Goal: Information Seeking & Learning: Find specific fact

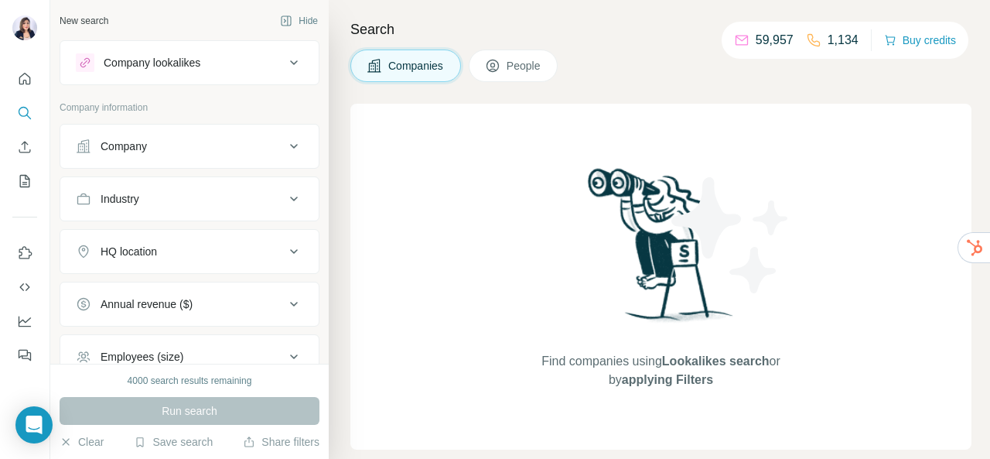
click at [251, 70] on div "Company lookalikes" at bounding box center [180, 62] width 209 height 19
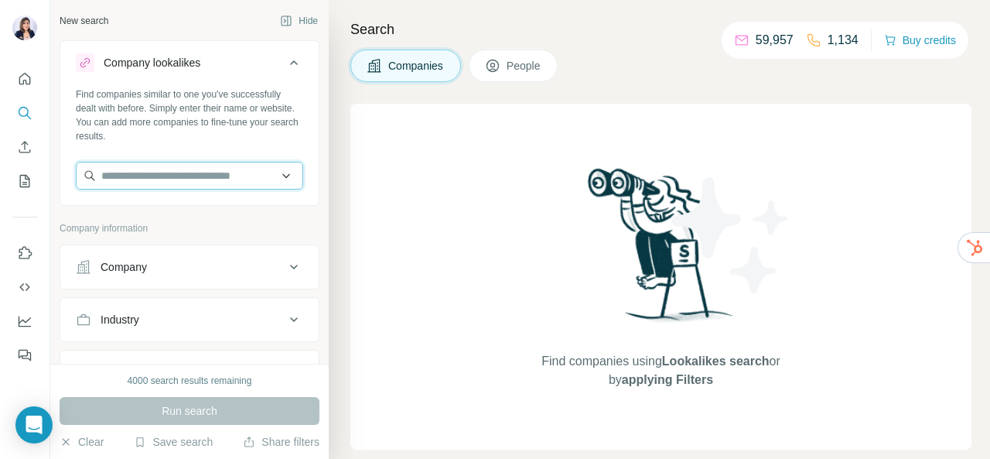
click at [219, 183] on input "text" at bounding box center [189, 176] width 227 height 28
paste input "**********"
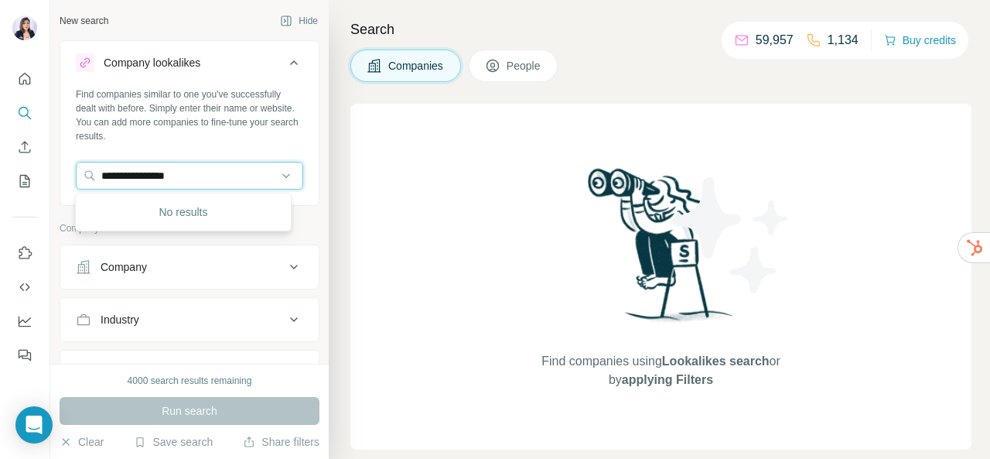
drag, startPoint x: 233, startPoint y: 168, endPoint x: 0, endPoint y: 162, distance: 232.9
click at [0, 162] on div "**********" at bounding box center [495, 229] width 990 height 459
type input "**********"
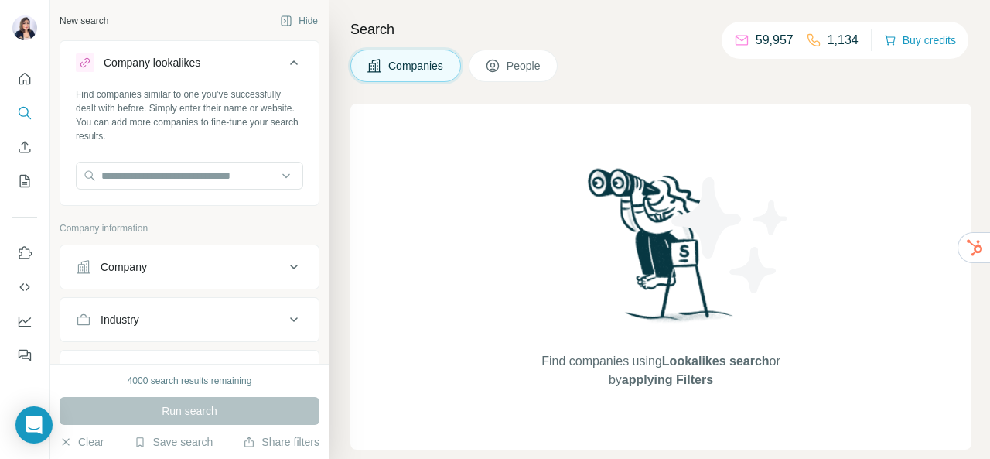
click at [330, 152] on div "Search Companies People Find companies using Lookalikes search or by applying F…" at bounding box center [659, 229] width 661 height 459
click at [285, 61] on icon at bounding box center [294, 62] width 19 height 19
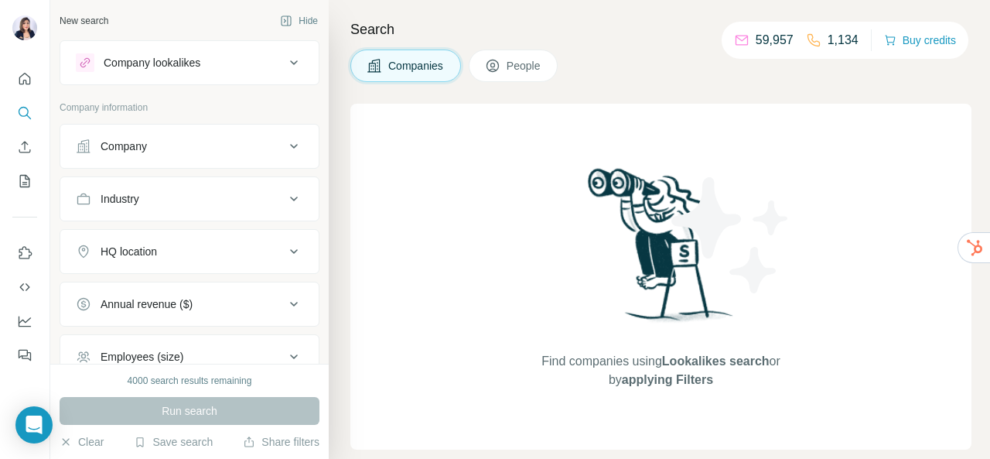
click at [230, 189] on button "Industry" at bounding box center [189, 198] width 258 height 37
click at [209, 230] on input at bounding box center [181, 237] width 191 height 17
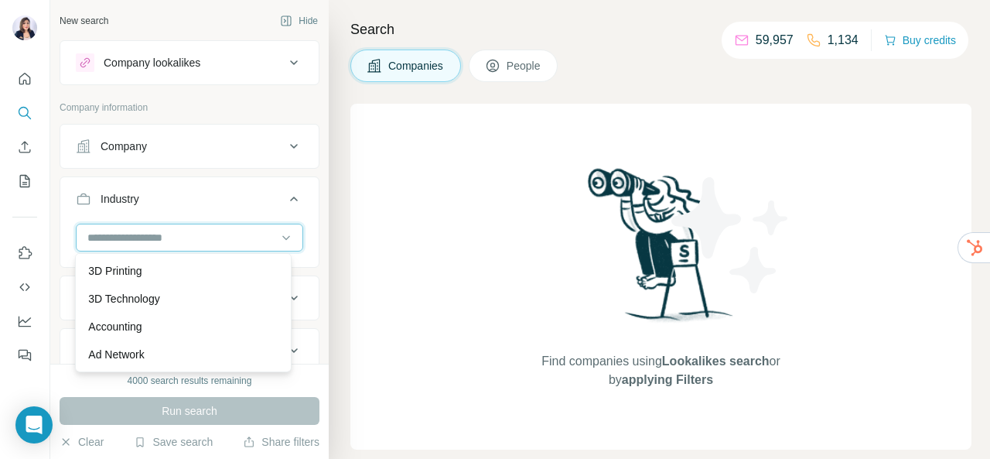
click at [207, 233] on input at bounding box center [181, 237] width 191 height 17
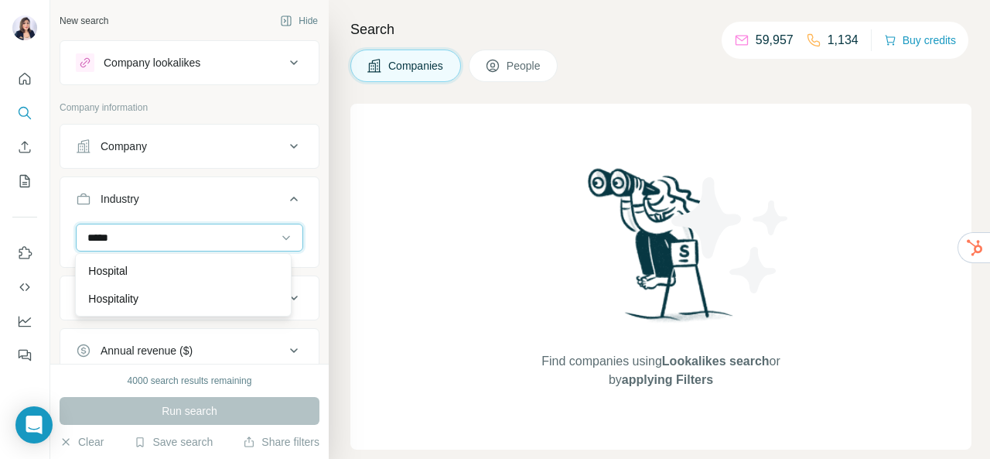
type input "*****"
click at [200, 302] on div "Hospital Hospitality" at bounding box center [183, 284] width 216 height 63
click at [142, 236] on input at bounding box center [181, 237] width 191 height 17
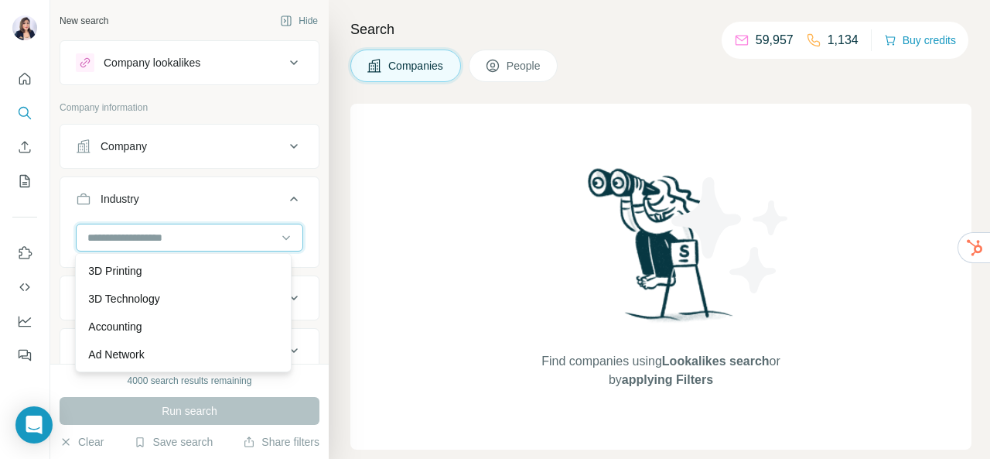
click at [142, 236] on input at bounding box center [181, 237] width 191 height 17
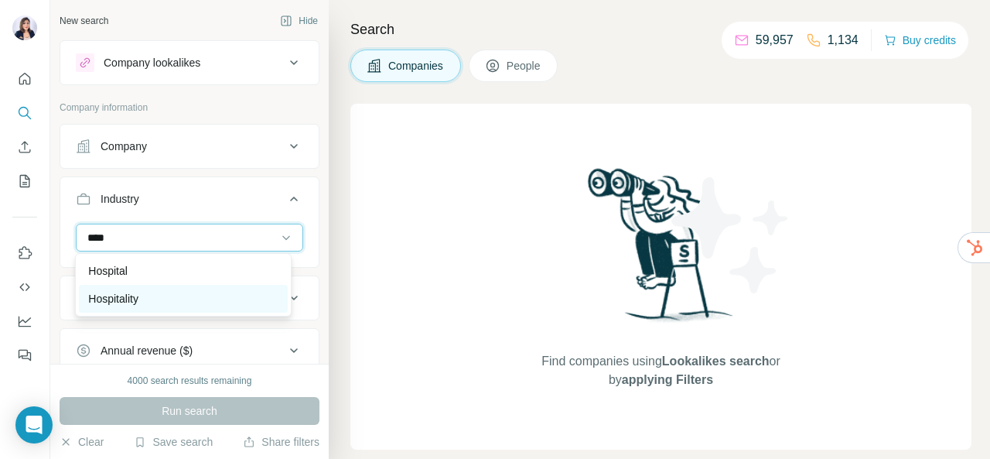
type input "****"
click at [128, 302] on p "Hospitality" at bounding box center [113, 298] width 50 height 15
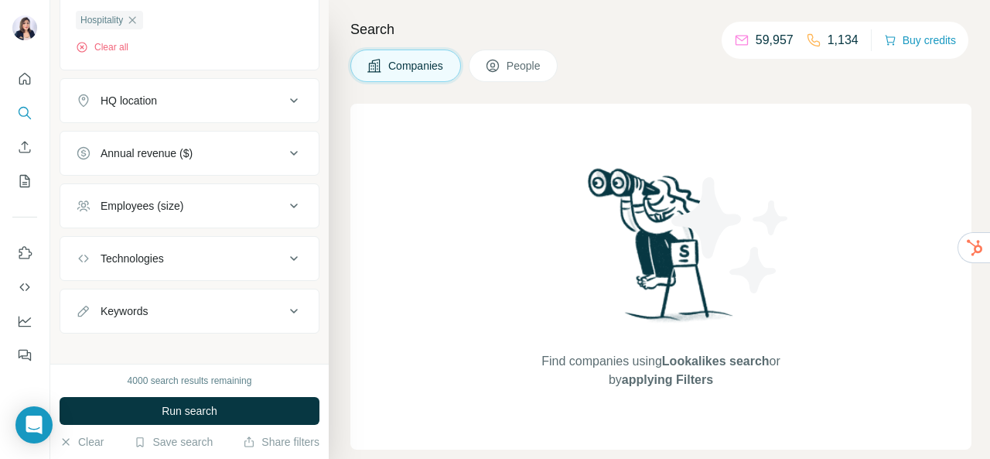
scroll to position [261, 0]
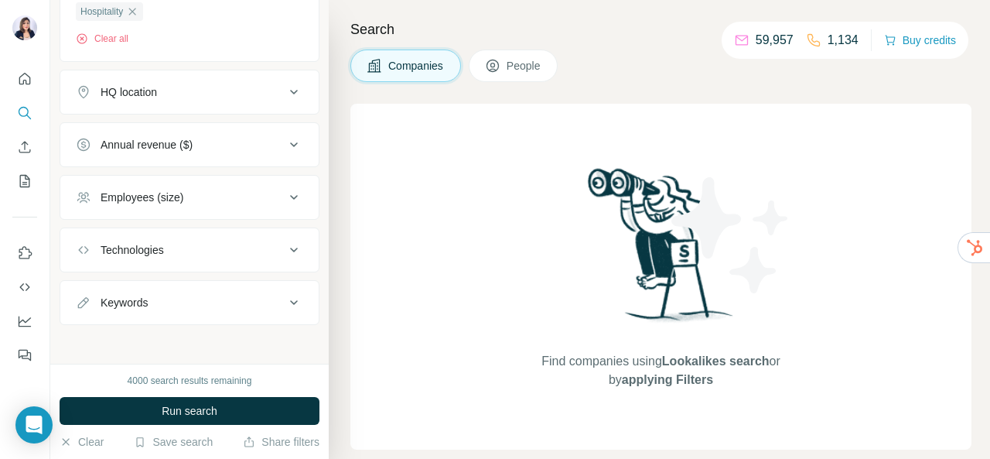
click at [520, 53] on button "People" at bounding box center [514, 66] width 90 height 32
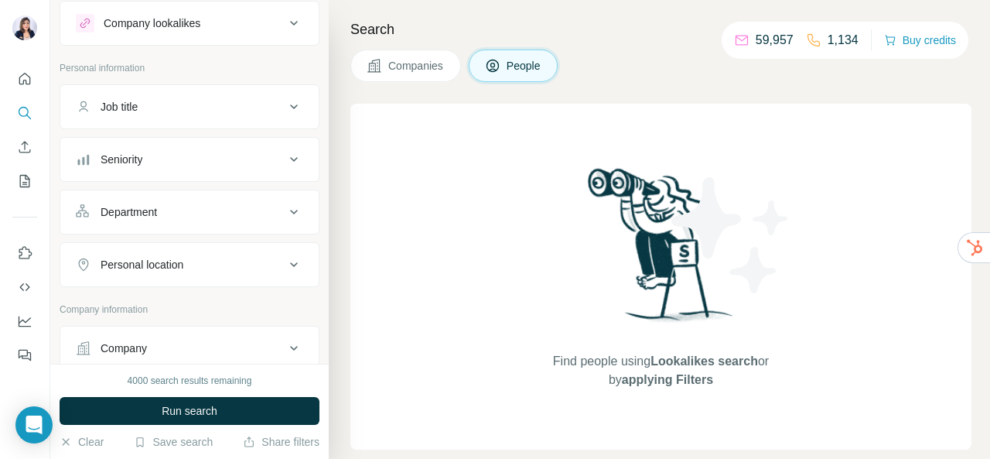
scroll to position [40, 0]
click at [257, 270] on button "Personal location" at bounding box center [189, 263] width 258 height 37
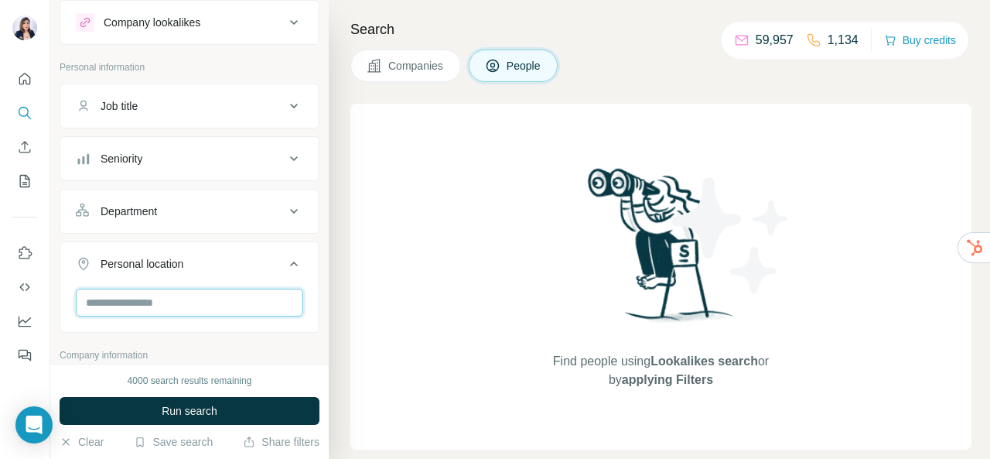
click at [223, 301] on input "text" at bounding box center [189, 303] width 227 height 28
type input "*********"
click at [302, 324] on div at bounding box center [189, 309] width 258 height 40
click at [285, 108] on icon at bounding box center [294, 106] width 19 height 19
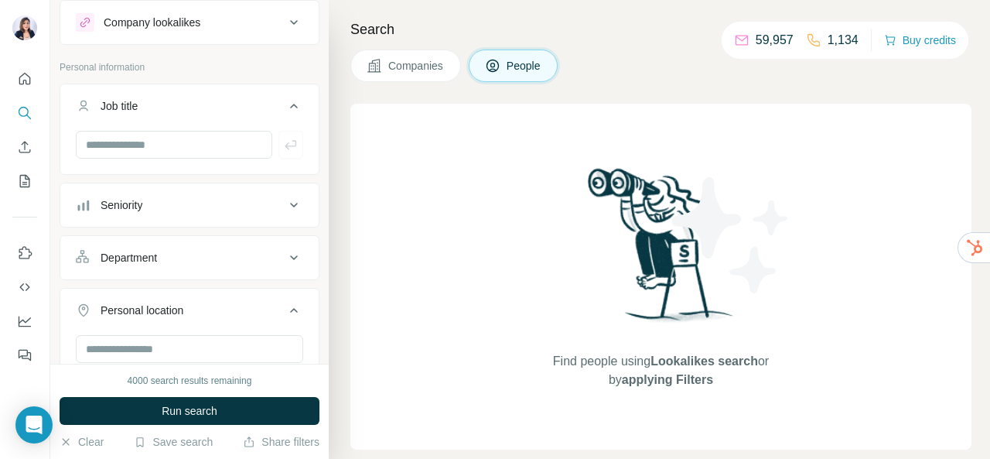
click at [206, 162] on div at bounding box center [189, 151] width 258 height 40
click at [216, 142] on input "text" at bounding box center [174, 145] width 196 height 28
click at [216, 142] on input "****" at bounding box center [174, 145] width 196 height 28
type input "****"
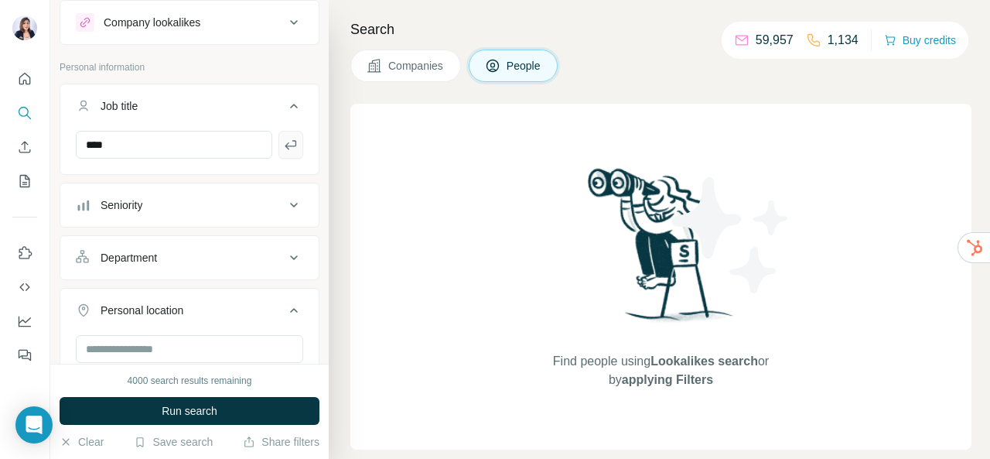
click at [285, 146] on icon "button" at bounding box center [291, 144] width 12 height 9
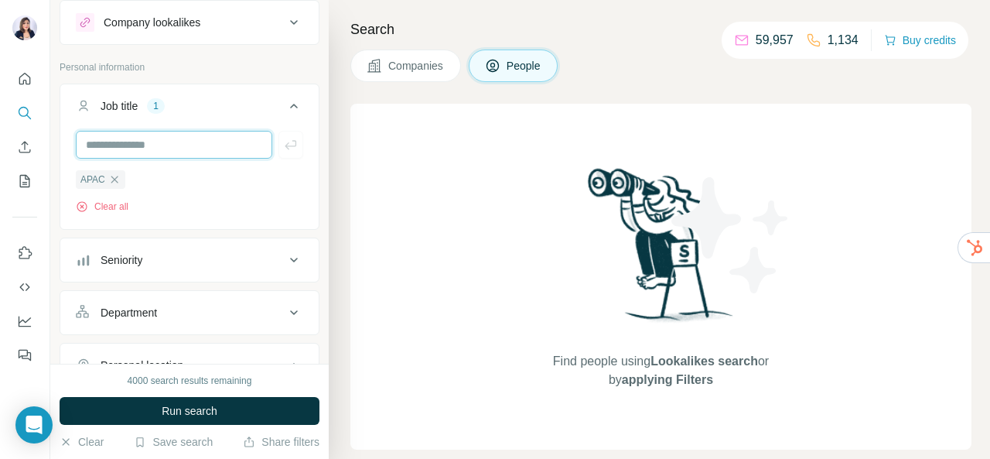
click at [166, 140] on input "text" at bounding box center [174, 145] width 196 height 28
type input "**********"
click at [283, 152] on button "button" at bounding box center [290, 145] width 25 height 28
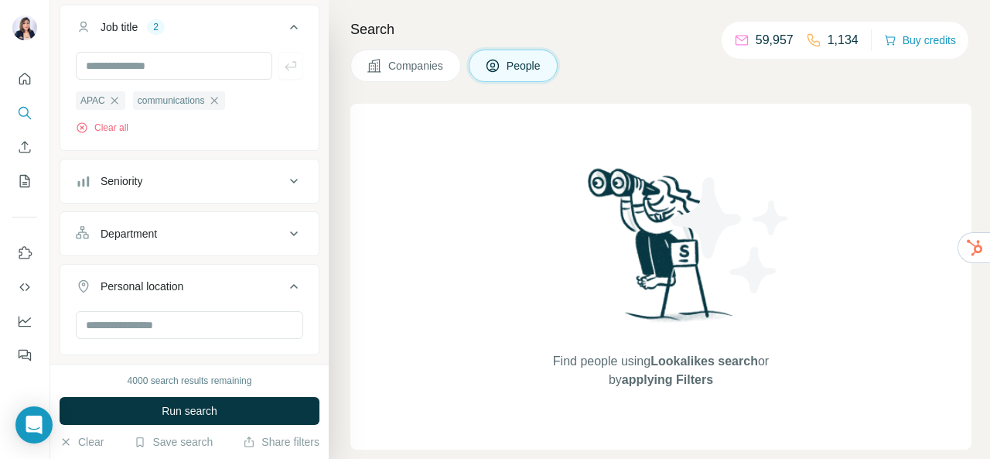
scroll to position [115, 0]
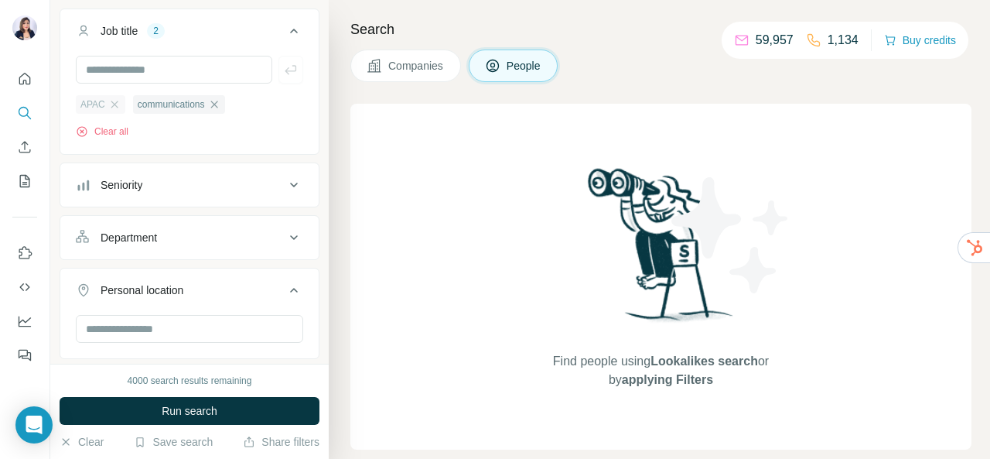
click at [121, 104] on div "APAC" at bounding box center [101, 104] width 50 height 19
click at [169, 67] on input "text" at bounding box center [174, 70] width 196 height 28
type input "***"
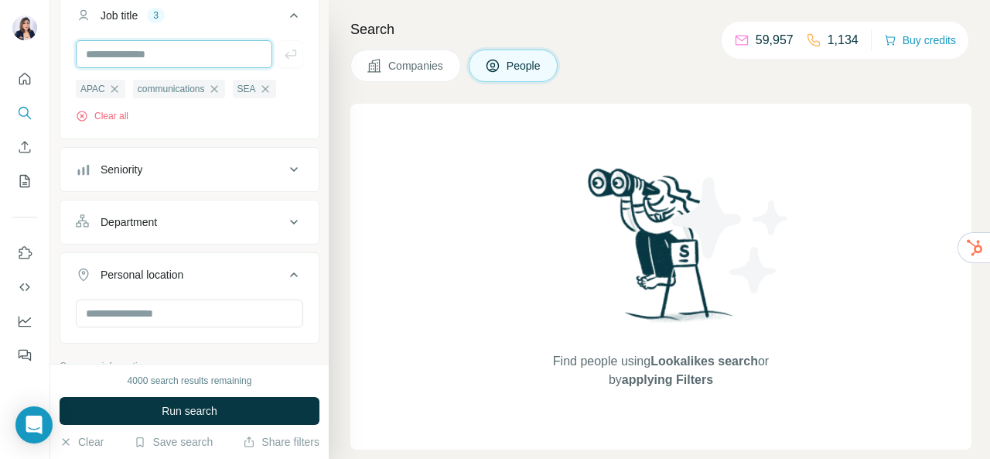
scroll to position [131, 0]
click at [285, 225] on icon at bounding box center [294, 221] width 19 height 19
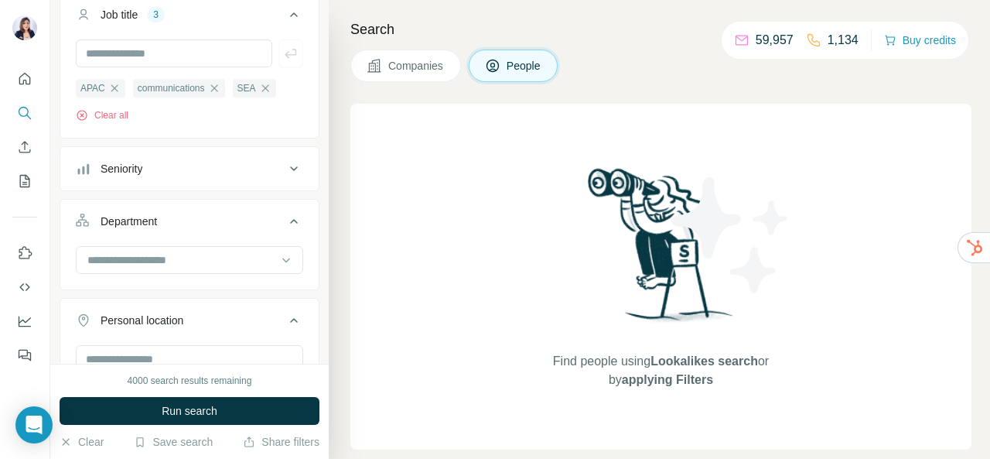
click at [285, 225] on icon at bounding box center [294, 221] width 19 height 19
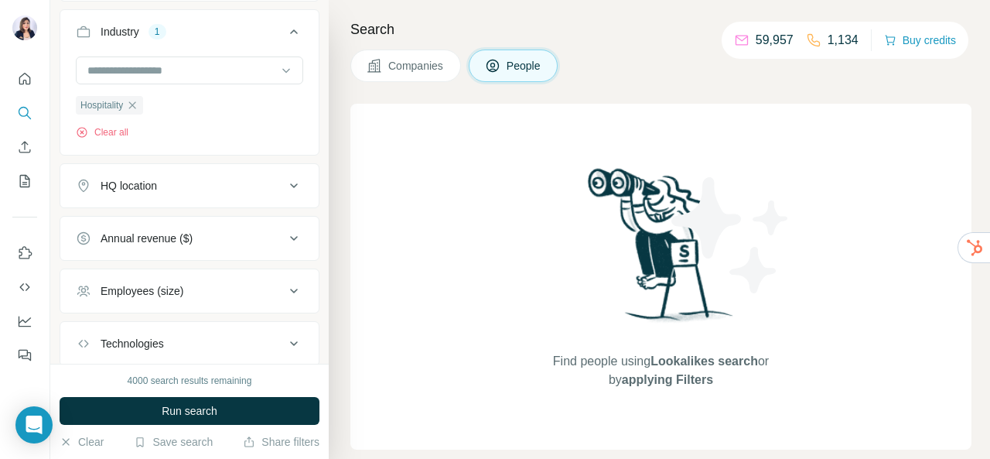
scroll to position [557, 0]
click at [136, 100] on icon "button" at bounding box center [132, 104] width 12 height 12
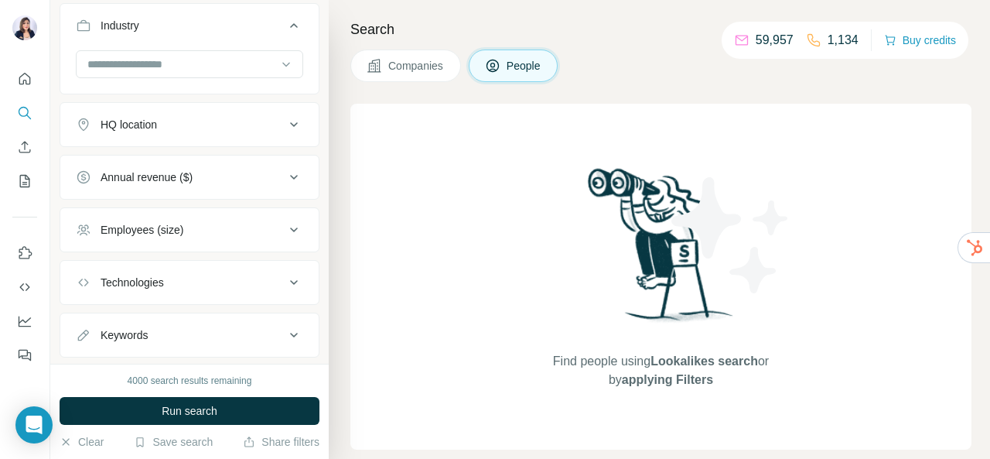
scroll to position [585, 0]
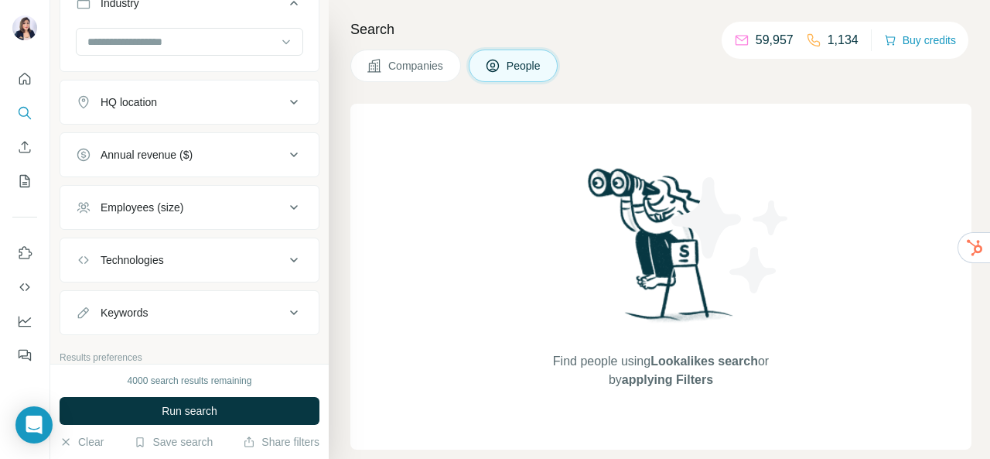
click at [223, 200] on div "Employees (size)" at bounding box center [180, 207] width 209 height 15
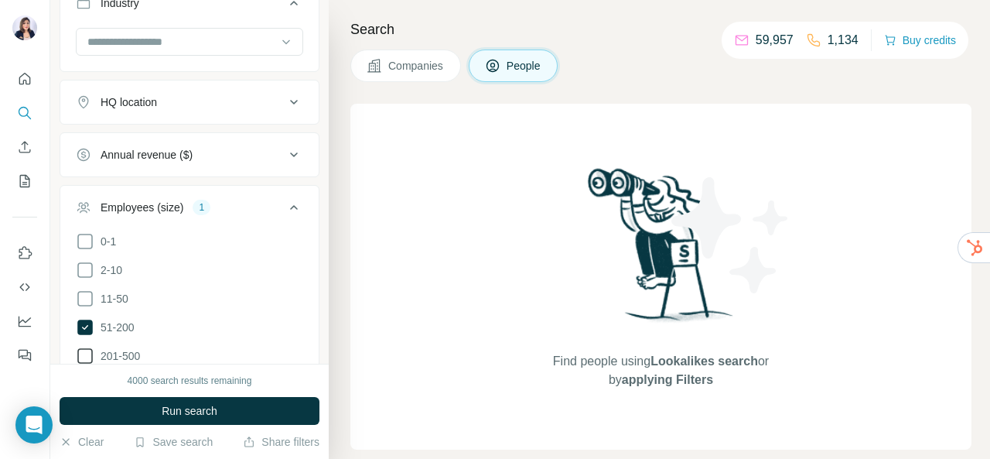
click at [125, 357] on span "201-500" at bounding box center [117, 355] width 46 height 15
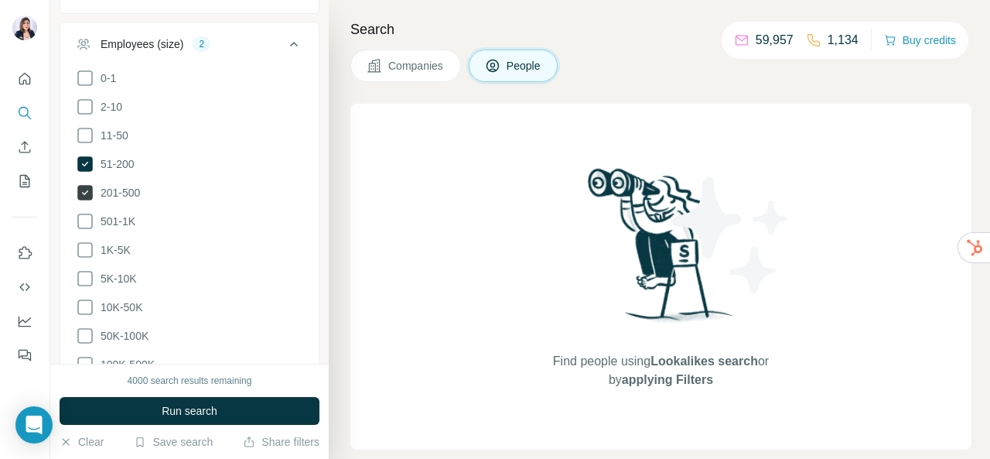
scroll to position [746, 0]
click at [118, 220] on span "501-1K" at bounding box center [114, 223] width 41 height 15
click at [119, 243] on label "1K-5K" at bounding box center [103, 252] width 55 height 19
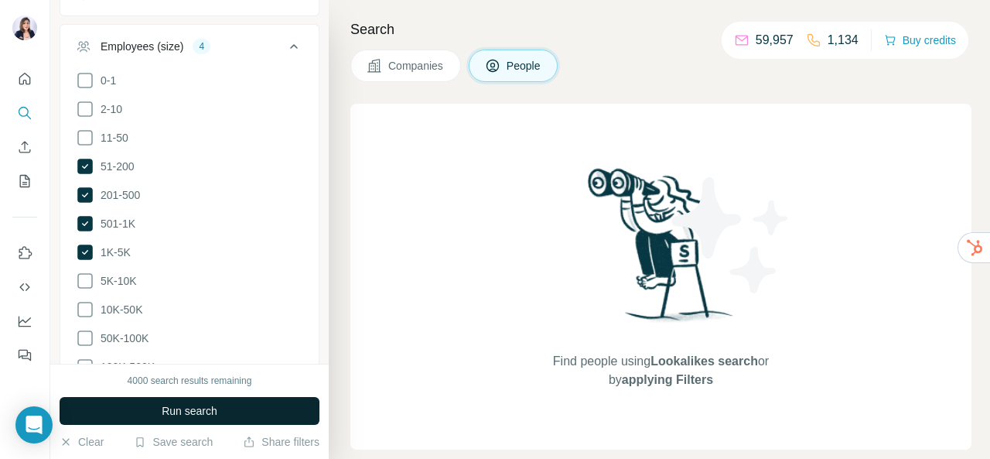
click at [157, 412] on button "Run search" at bounding box center [190, 411] width 260 height 28
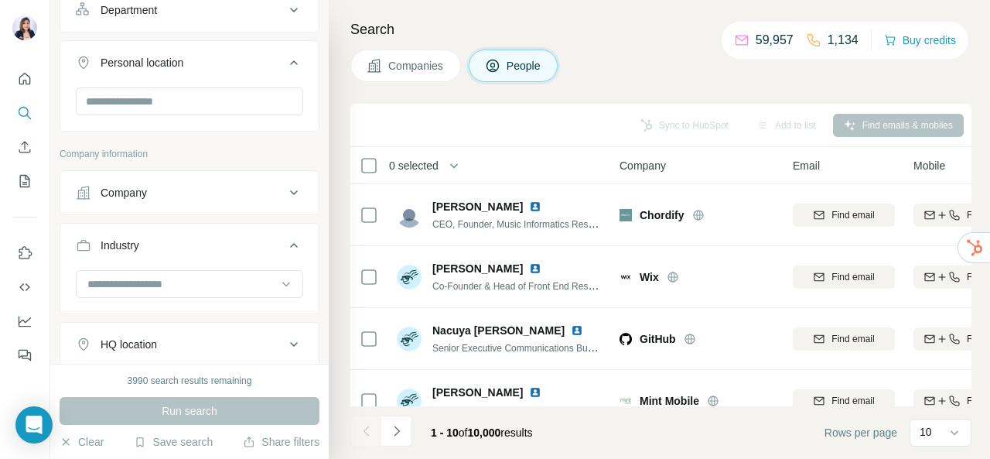
scroll to position [342, 0]
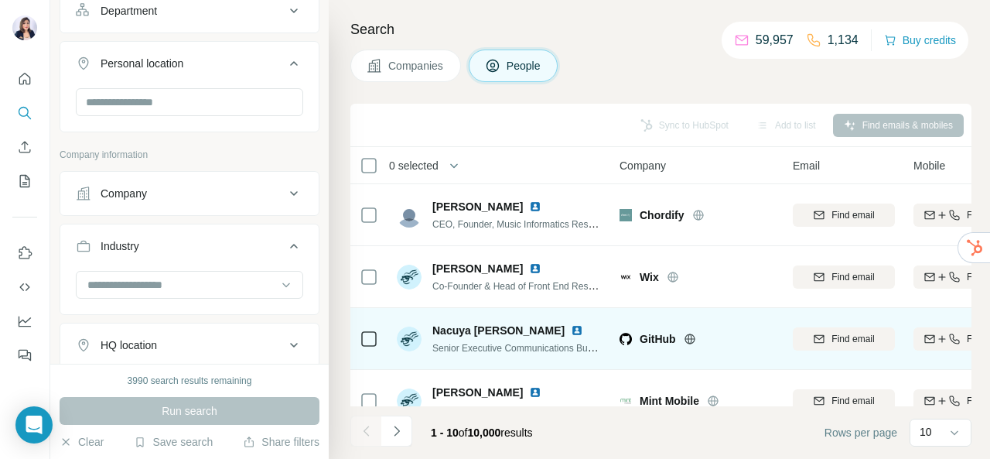
click at [571, 327] on img at bounding box center [577, 330] width 12 height 12
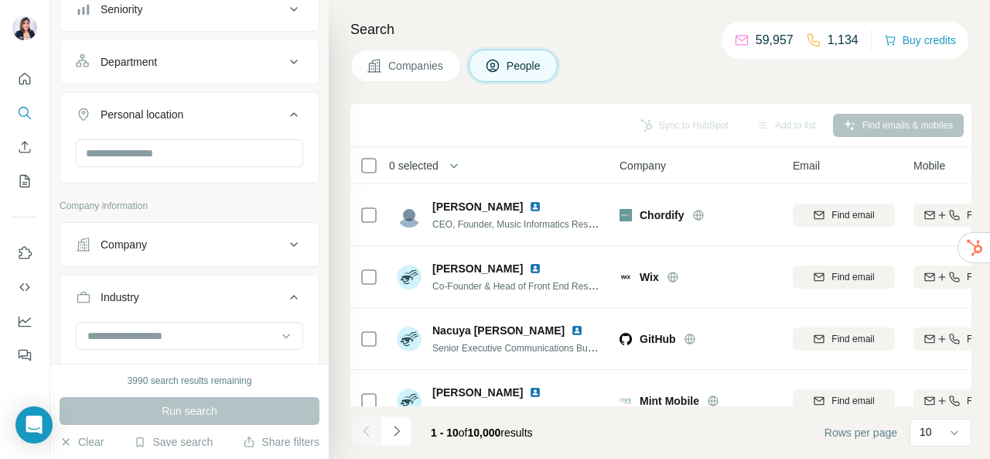
scroll to position [293, 0]
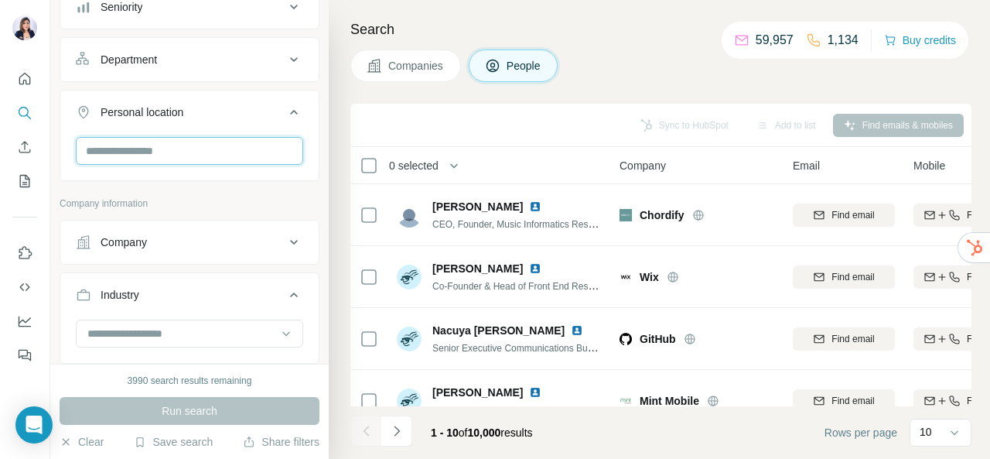
click at [225, 148] on input "text" at bounding box center [189, 151] width 227 height 28
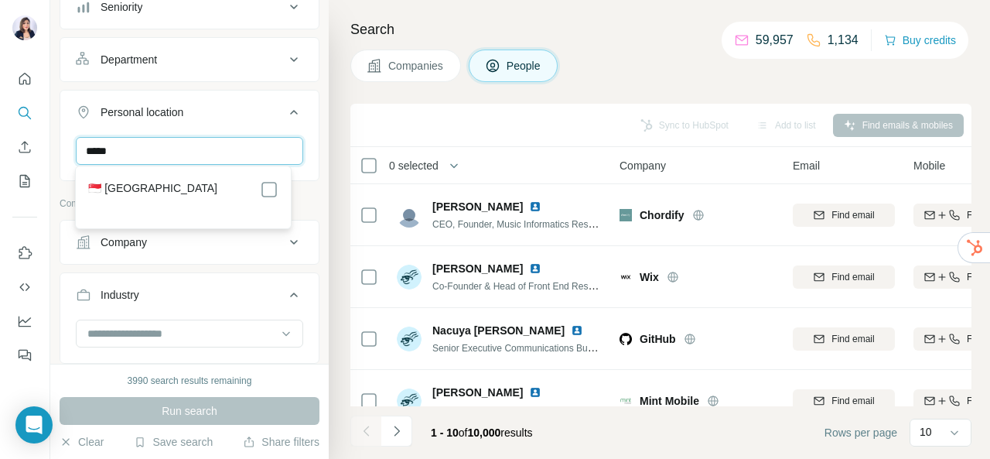
click at [272, 151] on input "*****" at bounding box center [189, 151] width 227 height 28
type input "*"
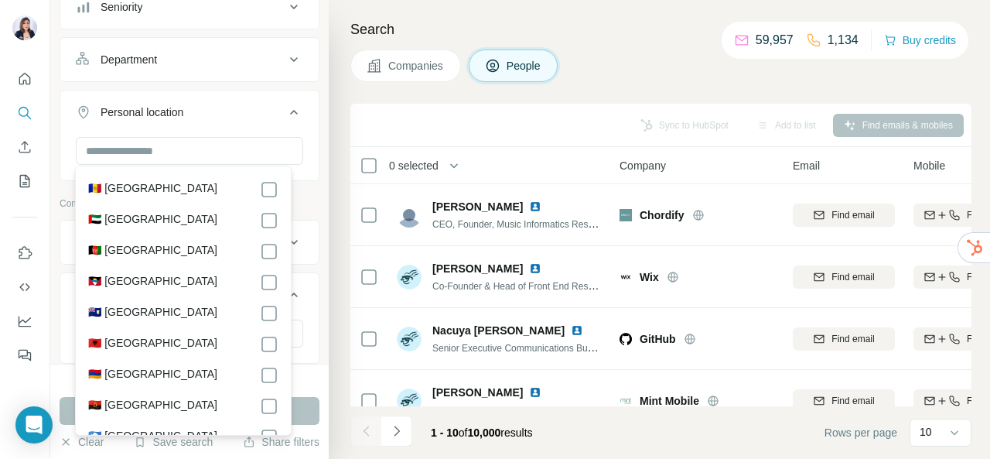
click at [309, 186] on div "New search Hide Company lookalikes Personal information Job title 3 APAC commun…" at bounding box center [189, 182] width 278 height 364
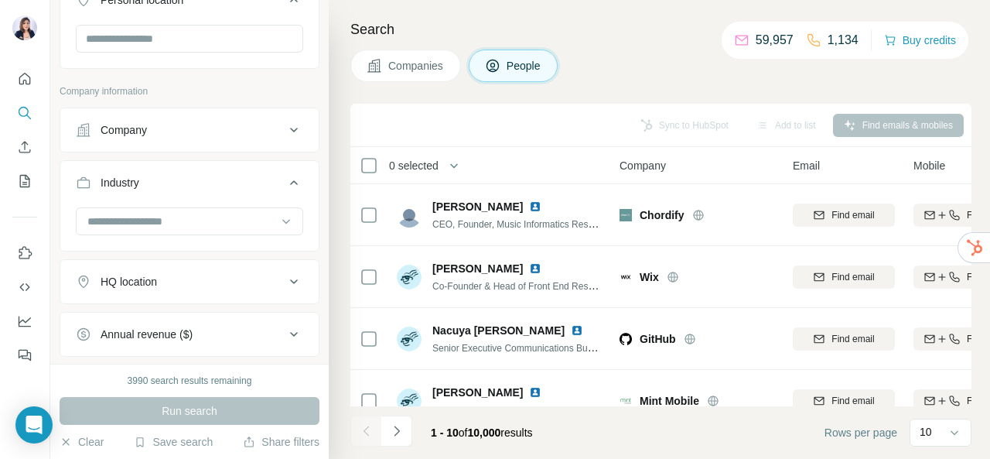
scroll to position [406, 0]
click at [173, 289] on button "HQ location" at bounding box center [189, 280] width 258 height 37
click at [170, 326] on input "text" at bounding box center [189, 320] width 227 height 28
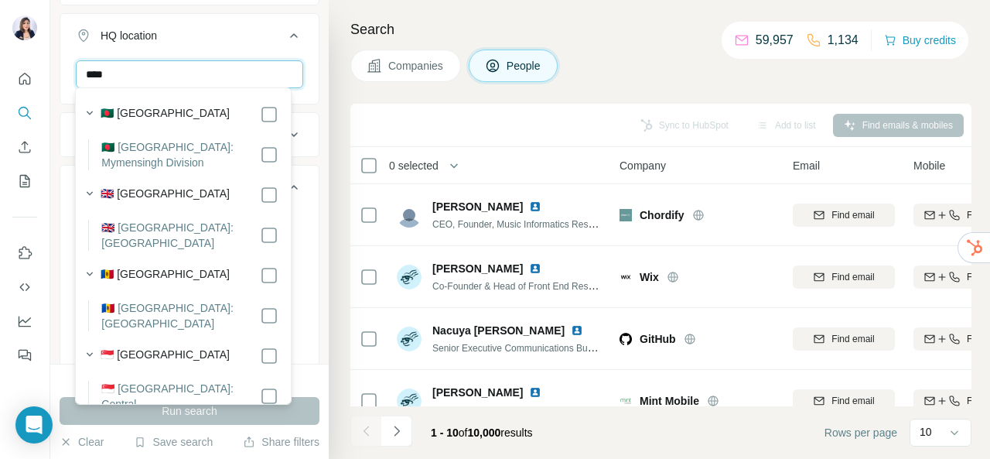
scroll to position [676, 0]
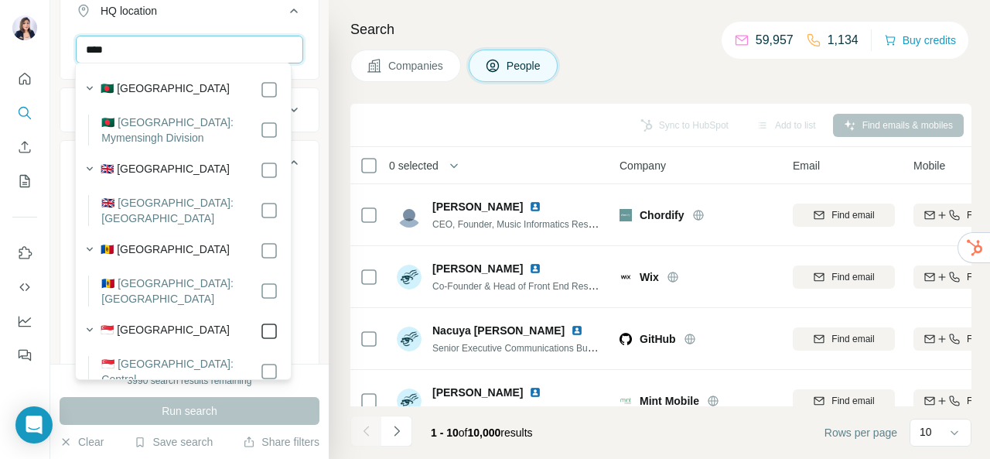
type input "****"
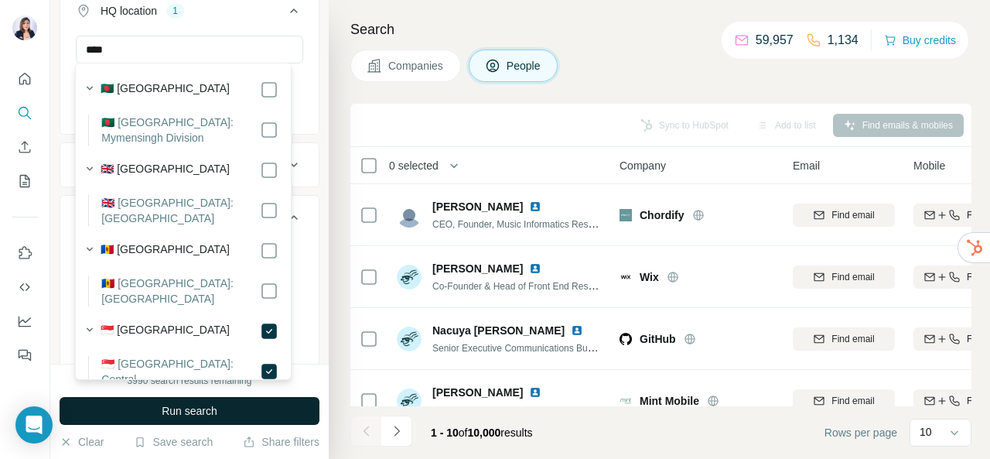
click at [261, 412] on button "Run search" at bounding box center [190, 411] width 260 height 28
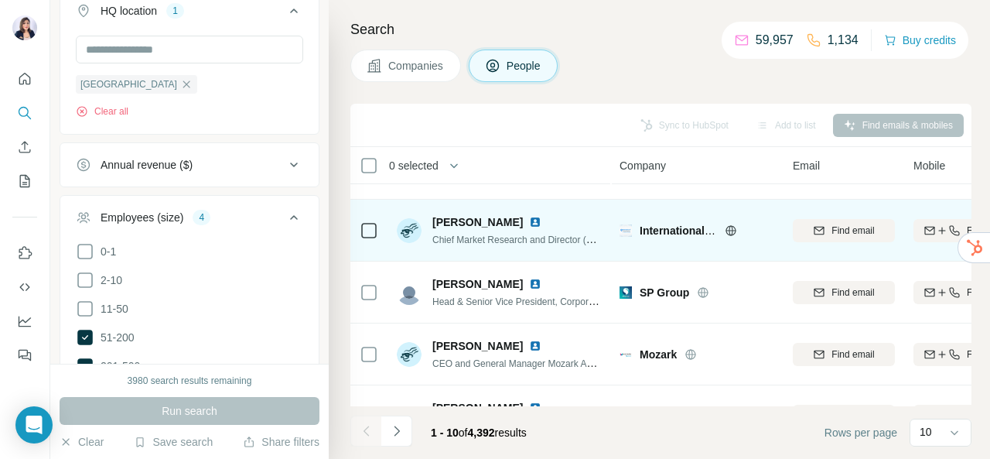
scroll to position [48, 0]
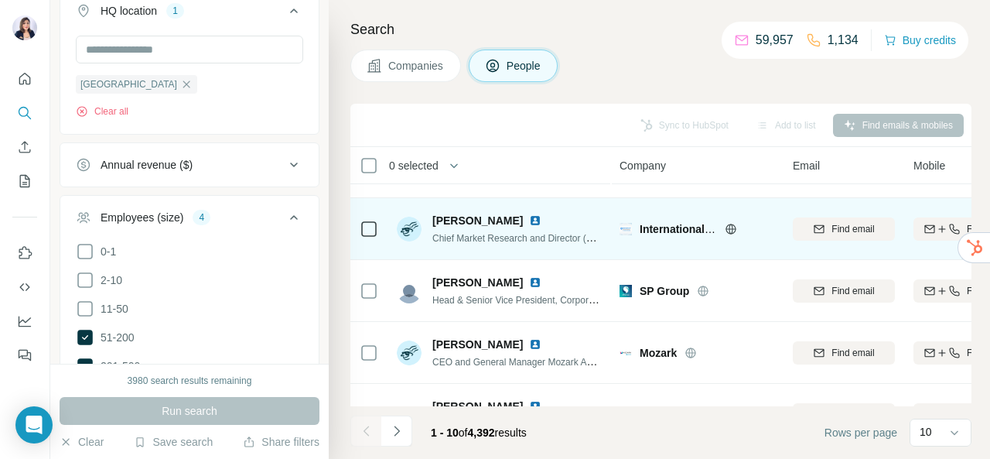
click at [529, 223] on img at bounding box center [535, 220] width 12 height 12
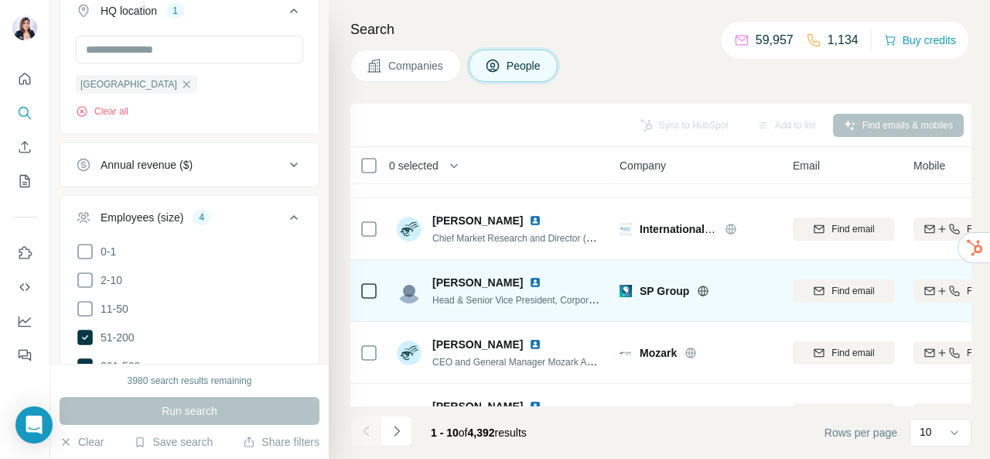
click at [537, 285] on img at bounding box center [535, 282] width 12 height 12
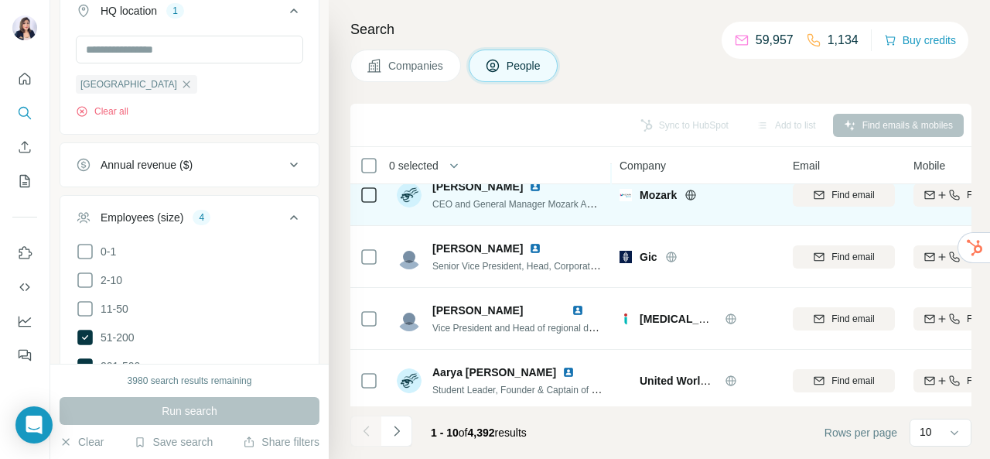
scroll to position [207, 0]
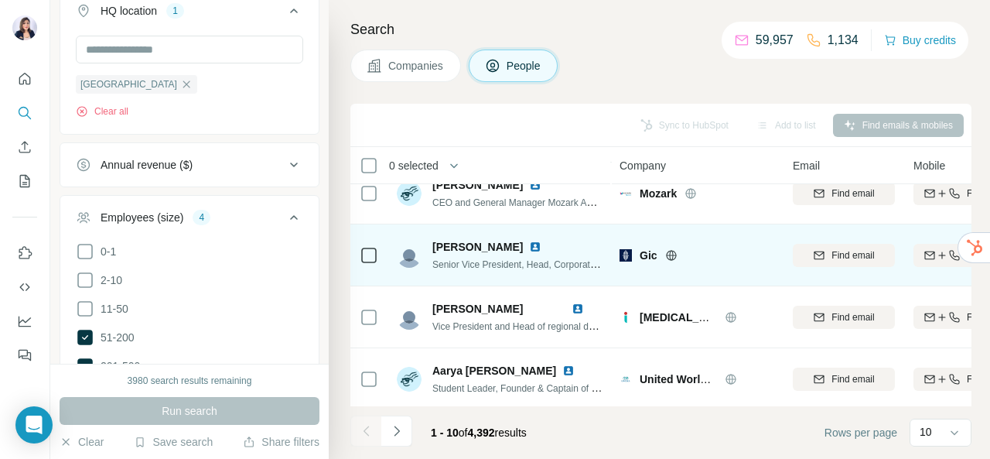
click at [529, 247] on img at bounding box center [535, 247] width 12 height 12
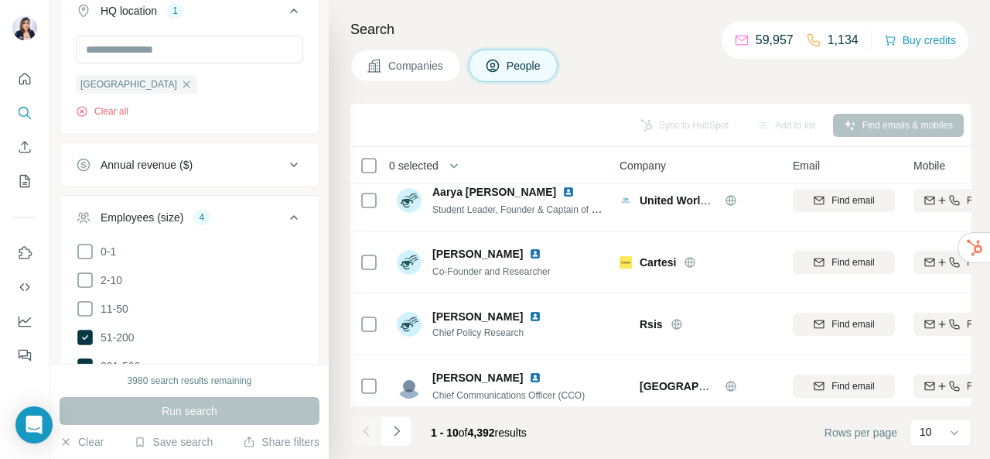
scroll to position [385, 0]
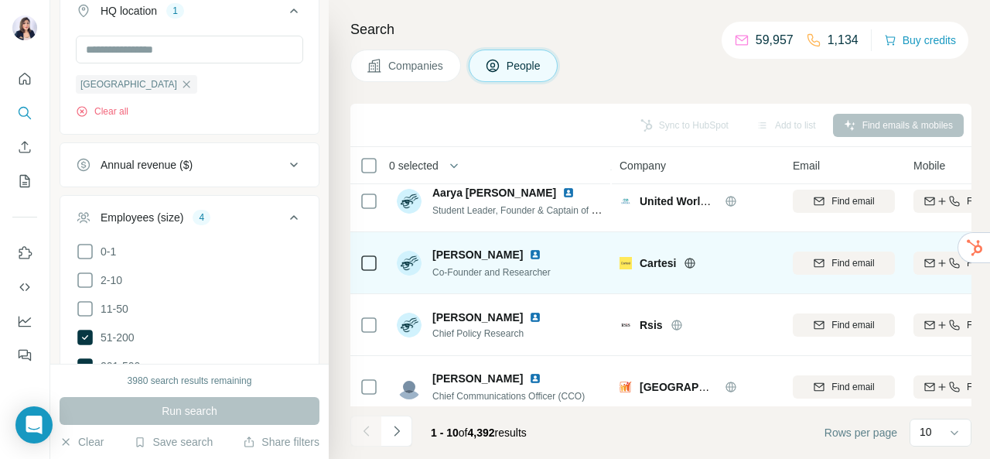
click at [529, 252] on img at bounding box center [535, 254] width 12 height 12
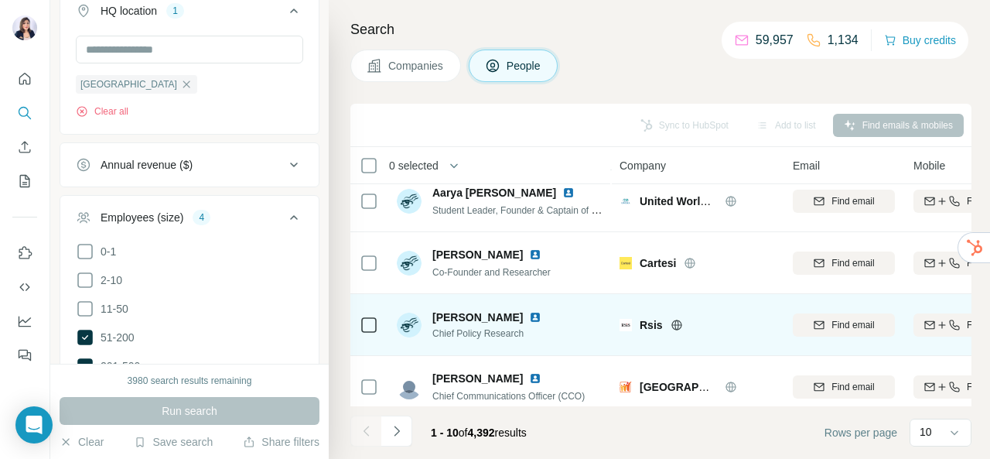
scroll to position [404, 0]
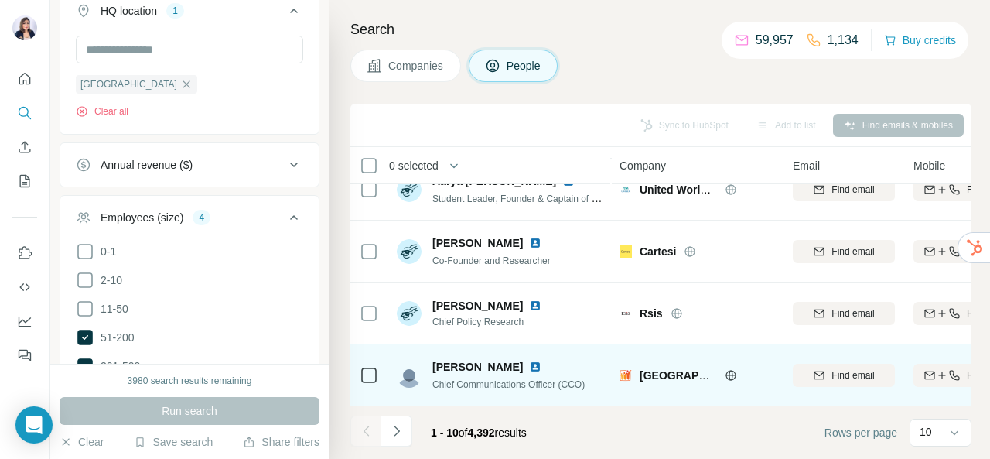
click at [529, 360] on img at bounding box center [535, 366] width 12 height 12
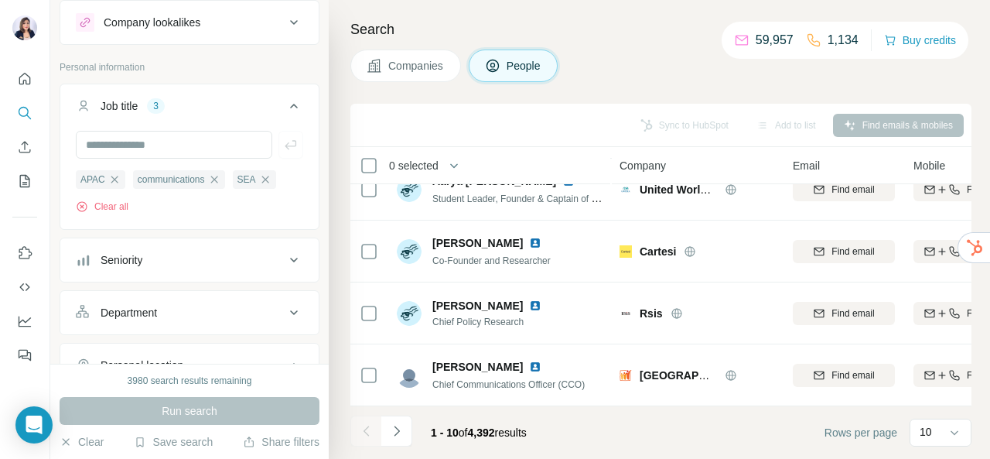
scroll to position [46, 0]
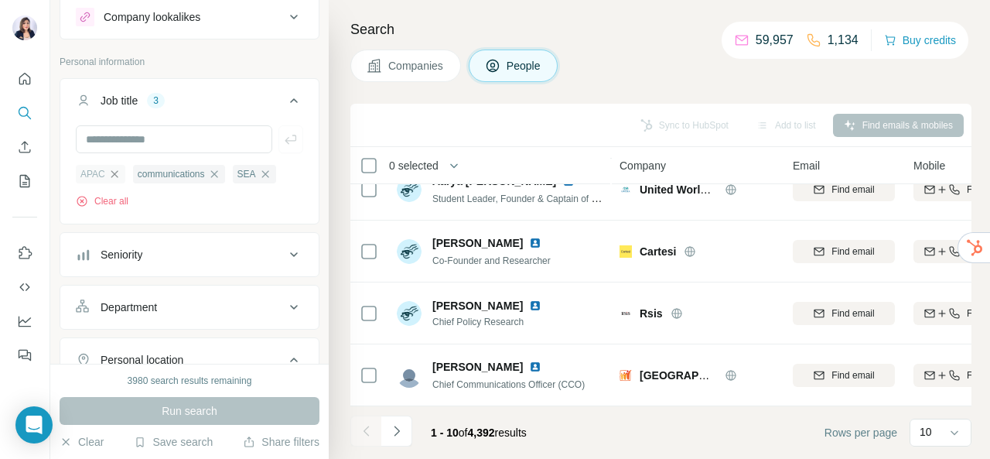
click at [113, 171] on icon "button" at bounding box center [114, 174] width 12 height 12
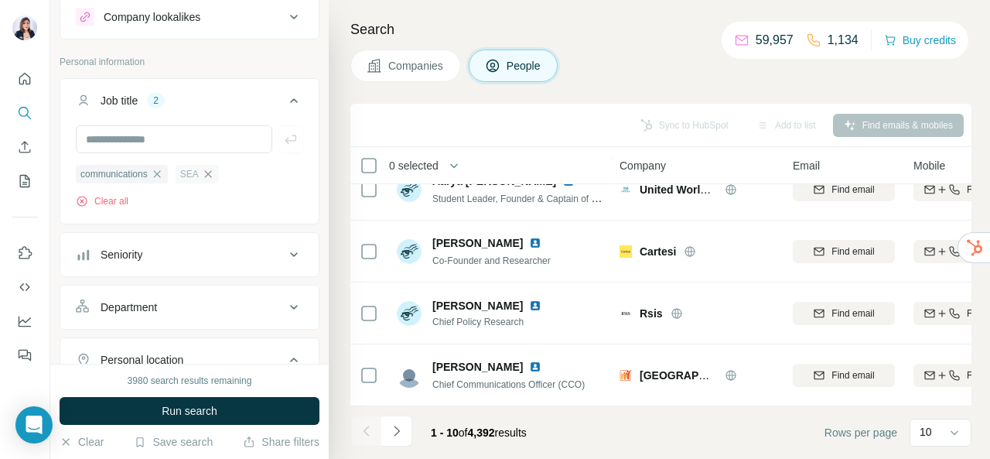
click at [207, 169] on icon "button" at bounding box center [208, 174] width 12 height 12
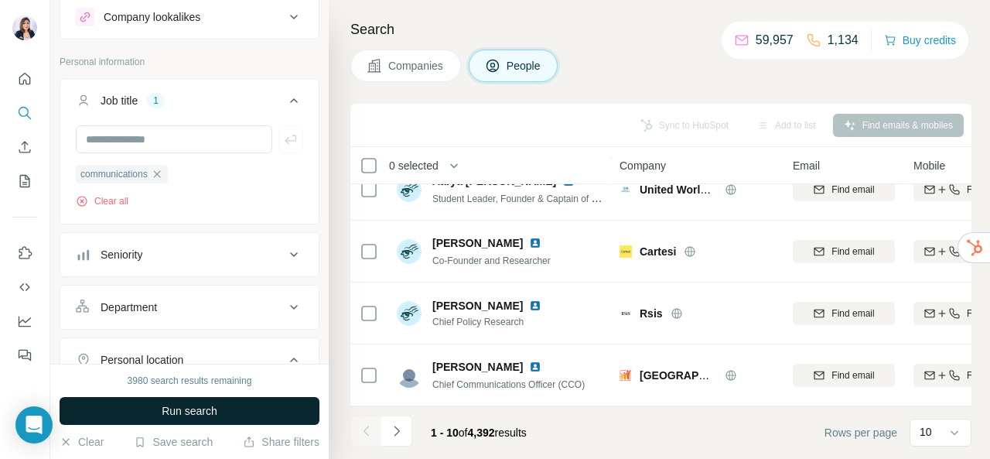
click at [227, 415] on button "Run search" at bounding box center [190, 411] width 260 height 28
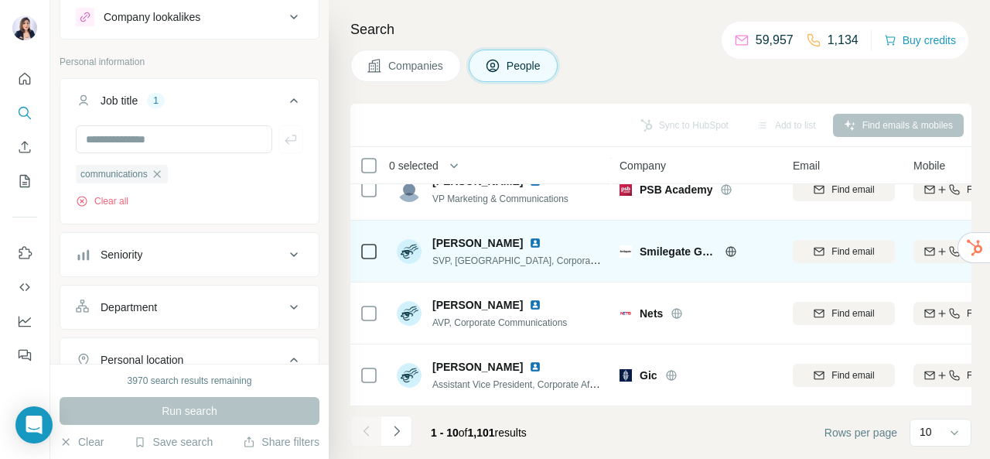
click at [529, 237] on img at bounding box center [535, 243] width 12 height 12
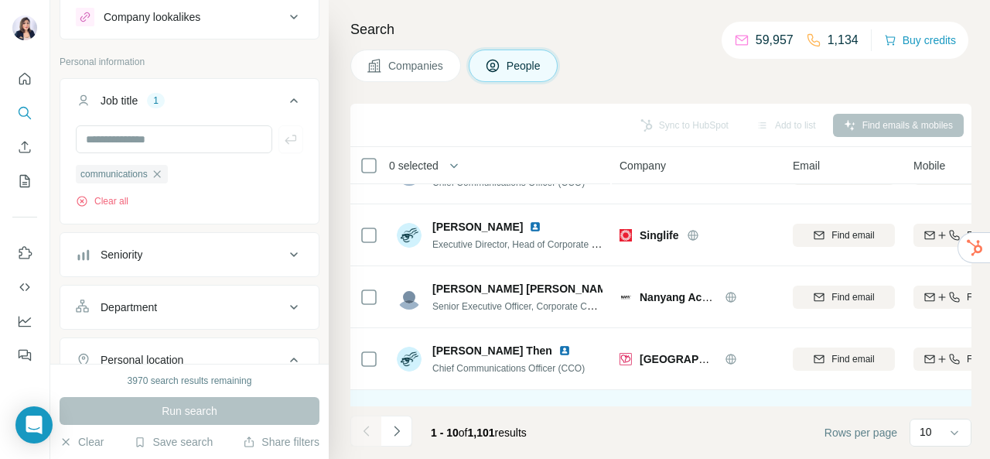
scroll to position [166, 0]
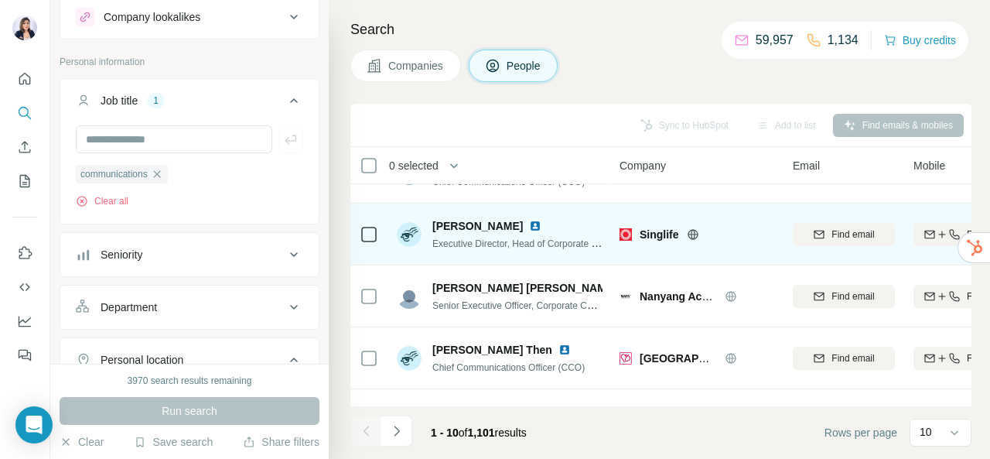
click at [529, 228] on img at bounding box center [535, 226] width 12 height 12
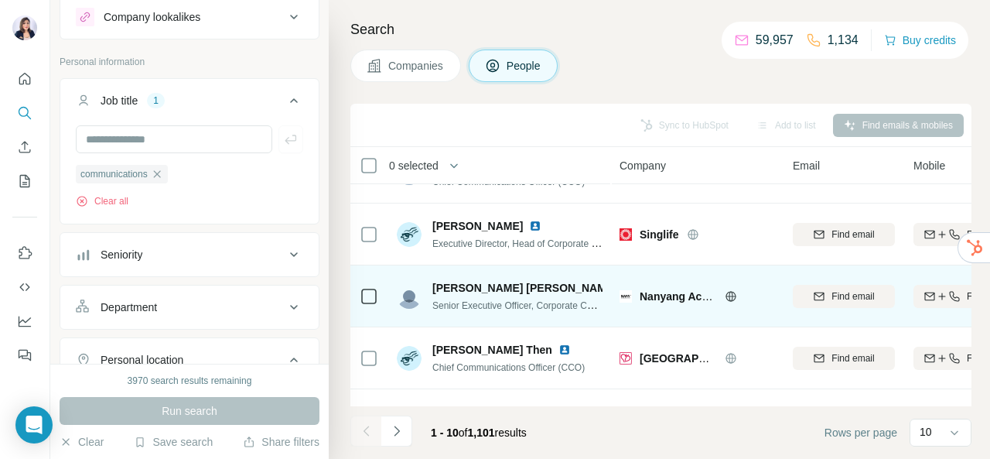
click at [623, 289] on img at bounding box center [629, 288] width 12 height 12
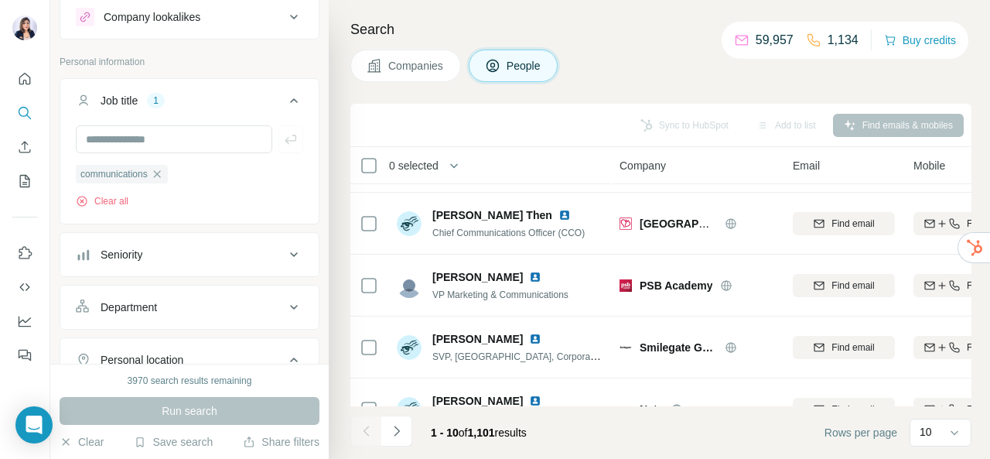
scroll to position [304, 0]
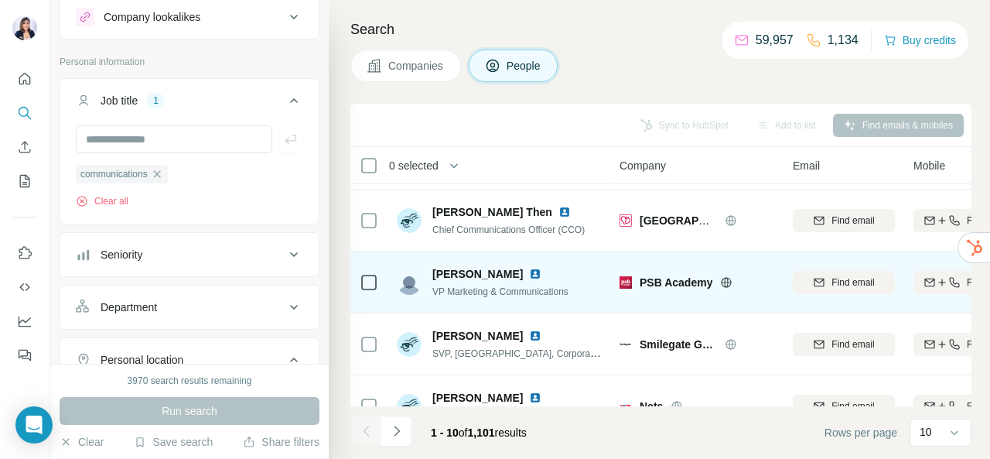
click at [529, 276] on img at bounding box center [535, 274] width 12 height 12
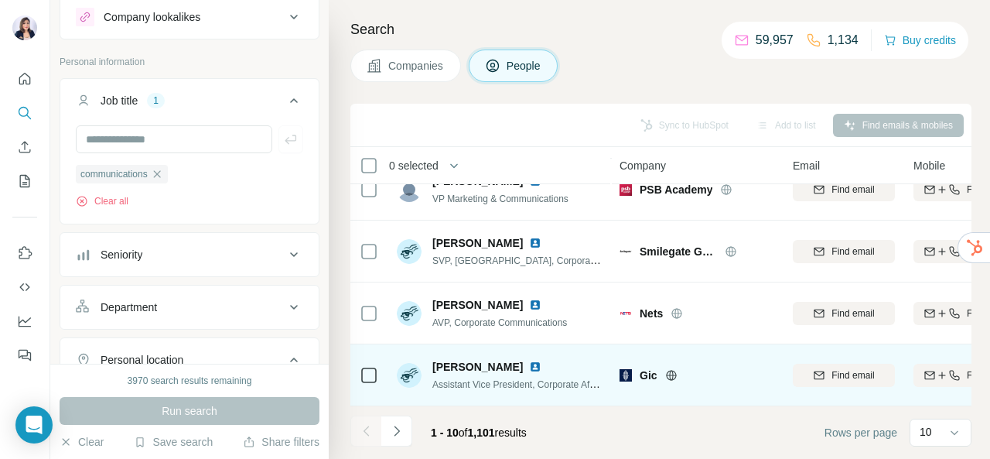
click at [529, 360] on img at bounding box center [535, 366] width 12 height 12
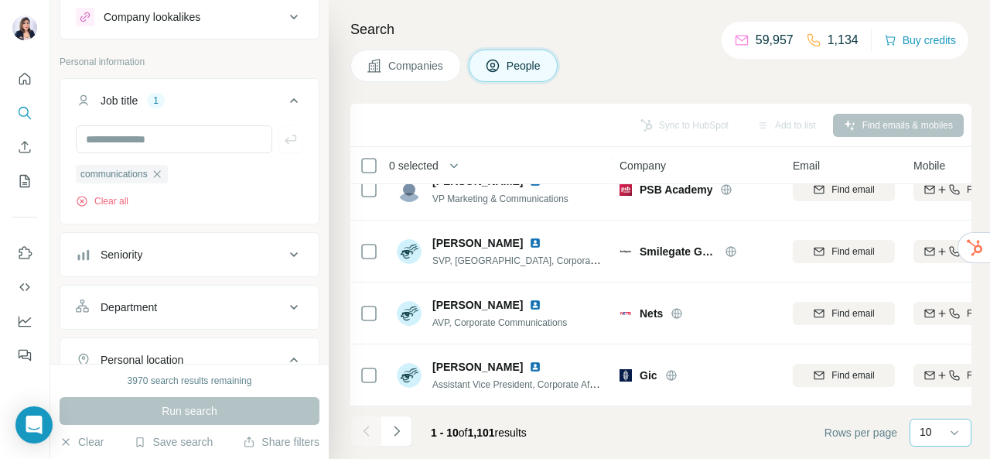
click at [927, 426] on p "10" at bounding box center [926, 431] width 12 height 15
click at [948, 319] on div "60" at bounding box center [941, 314] width 36 height 15
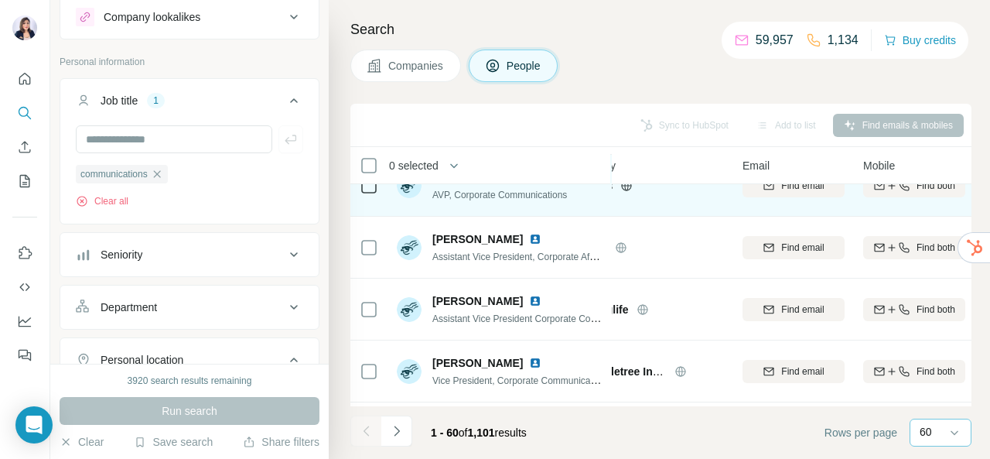
scroll to position [528, 50]
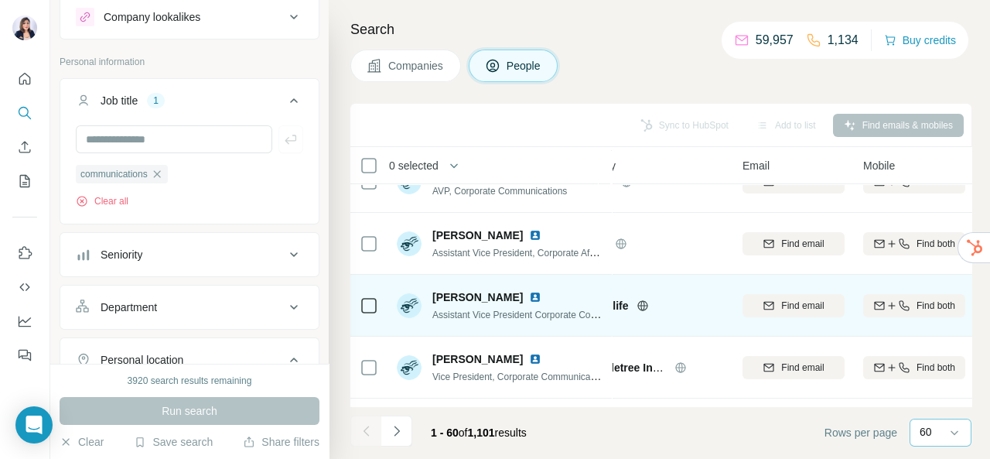
click at [529, 294] on img at bounding box center [535, 297] width 12 height 12
